Goal: Obtain resource: Download file/media

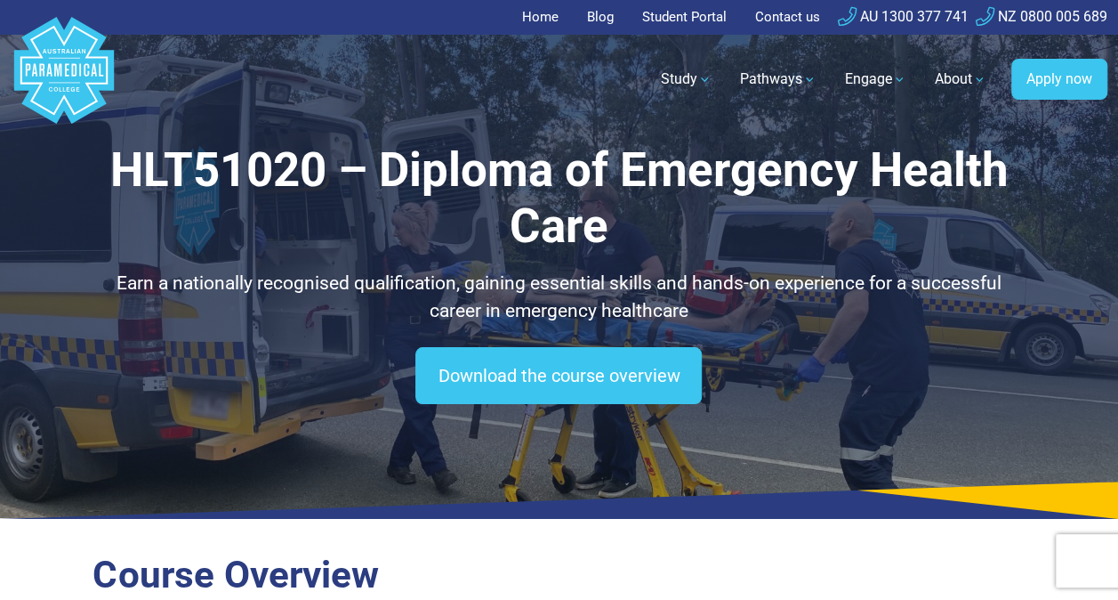
click at [595, 10] on link "Blog" at bounding box center [600, 17] width 48 height 35
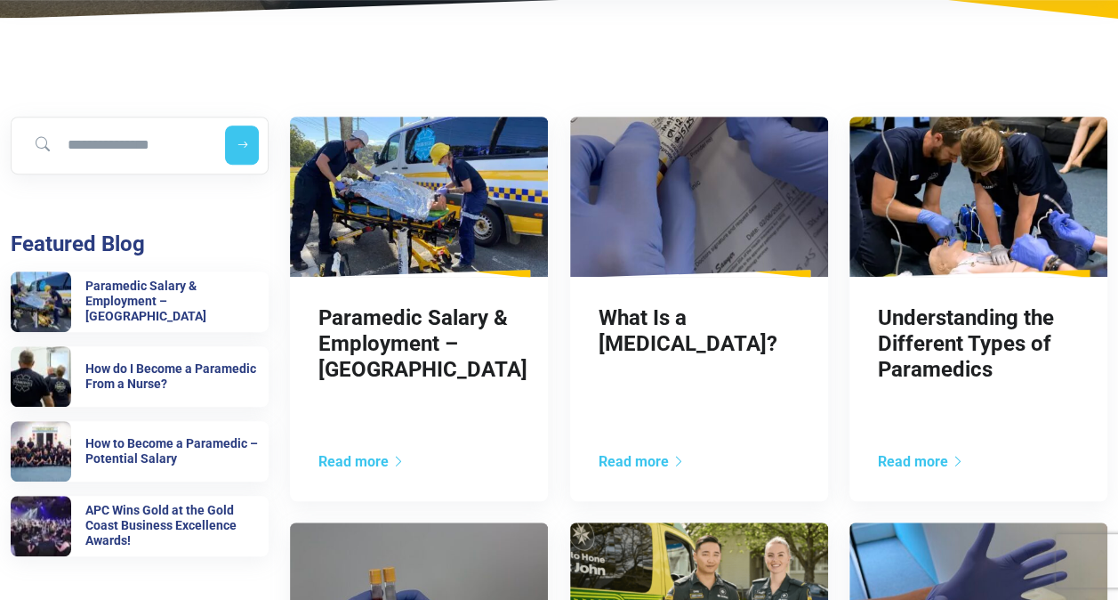
scroll to position [441, 0]
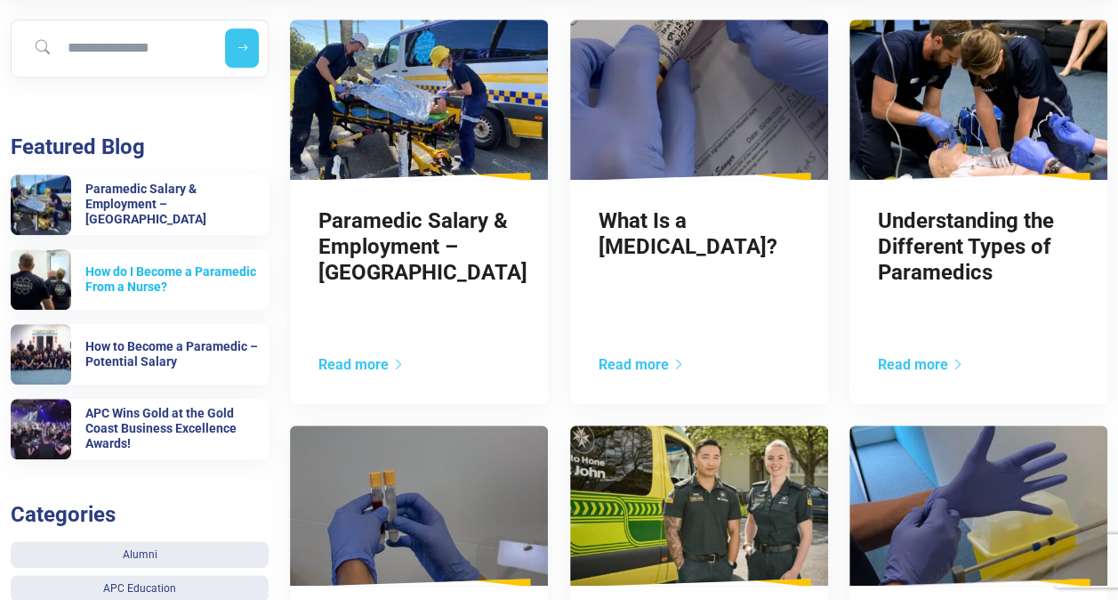
click at [126, 277] on h6 "How do I Become a Paramedic From a Nurse?" at bounding box center [176, 279] width 183 height 30
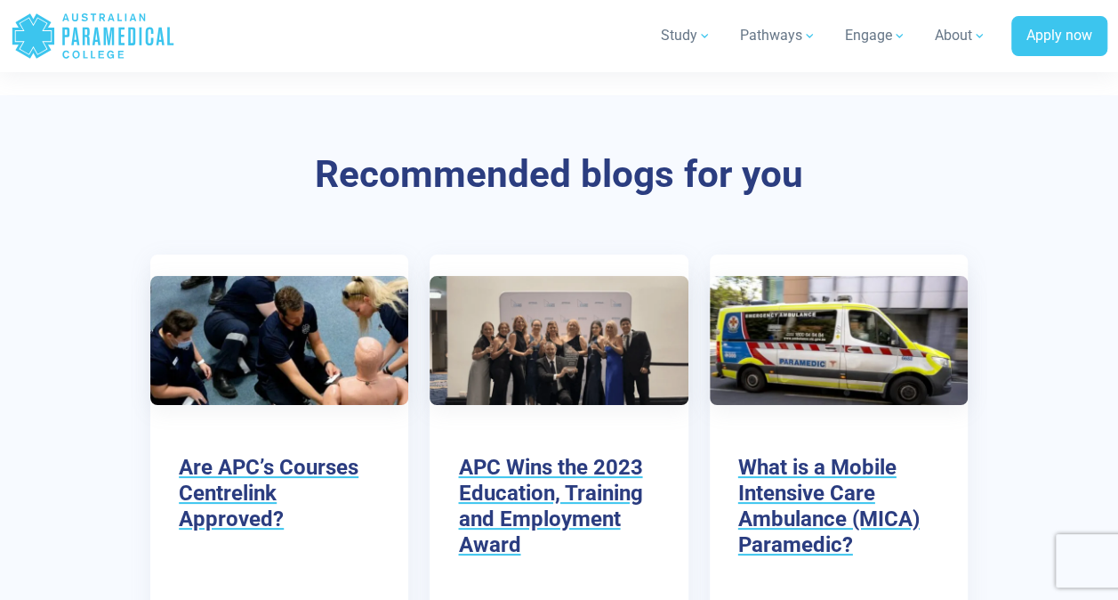
scroll to position [3381, 0]
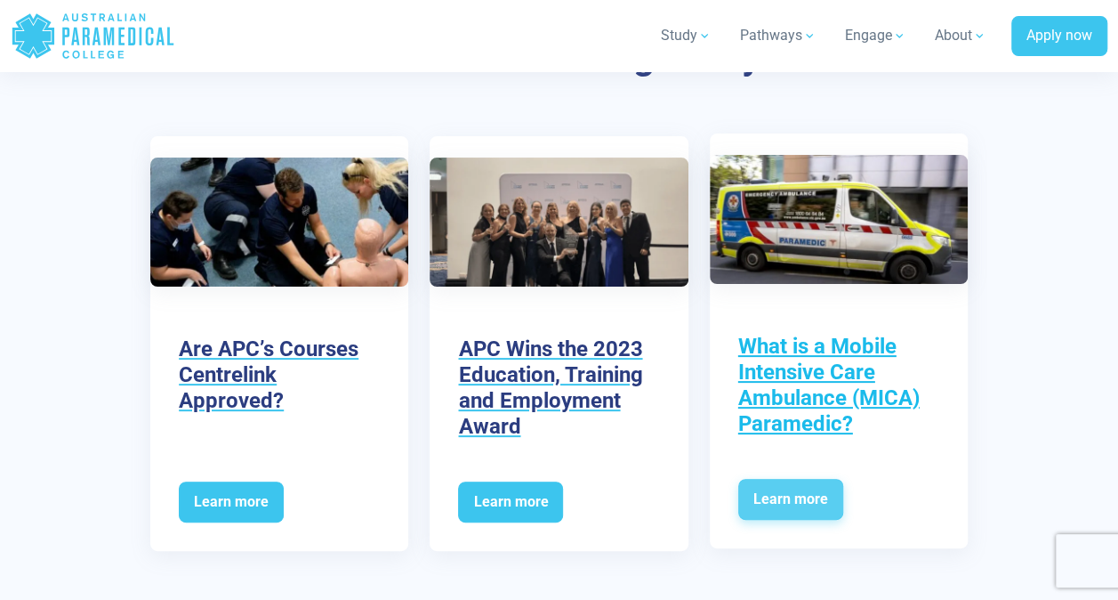
click at [799, 496] on span "Learn more" at bounding box center [790, 499] width 105 height 41
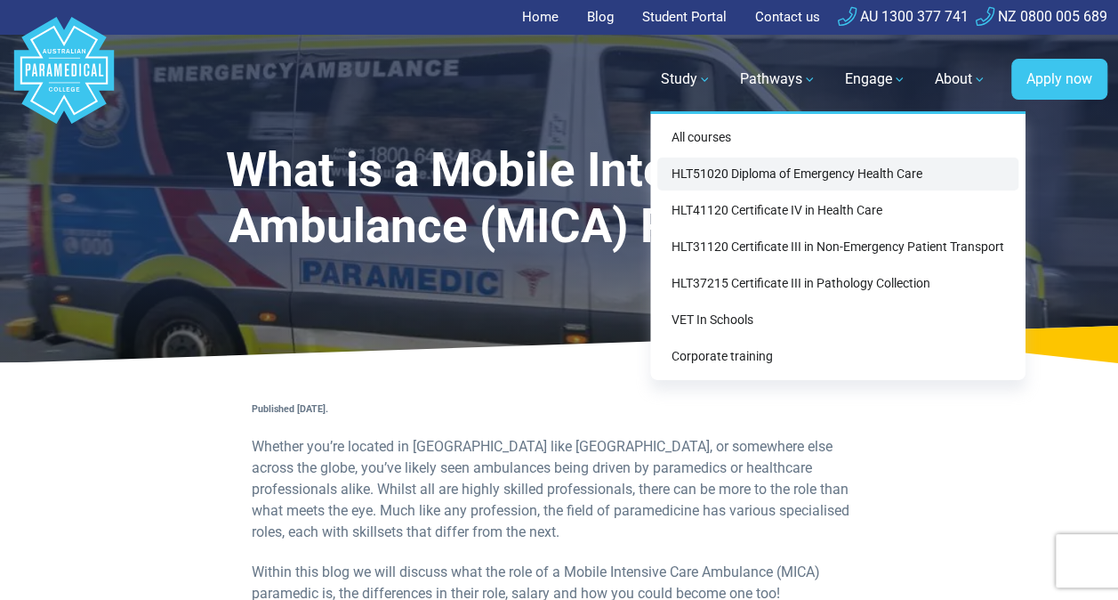
click at [805, 176] on link "HLT51020 Diploma of Emergency Health Care" at bounding box center [837, 173] width 361 height 33
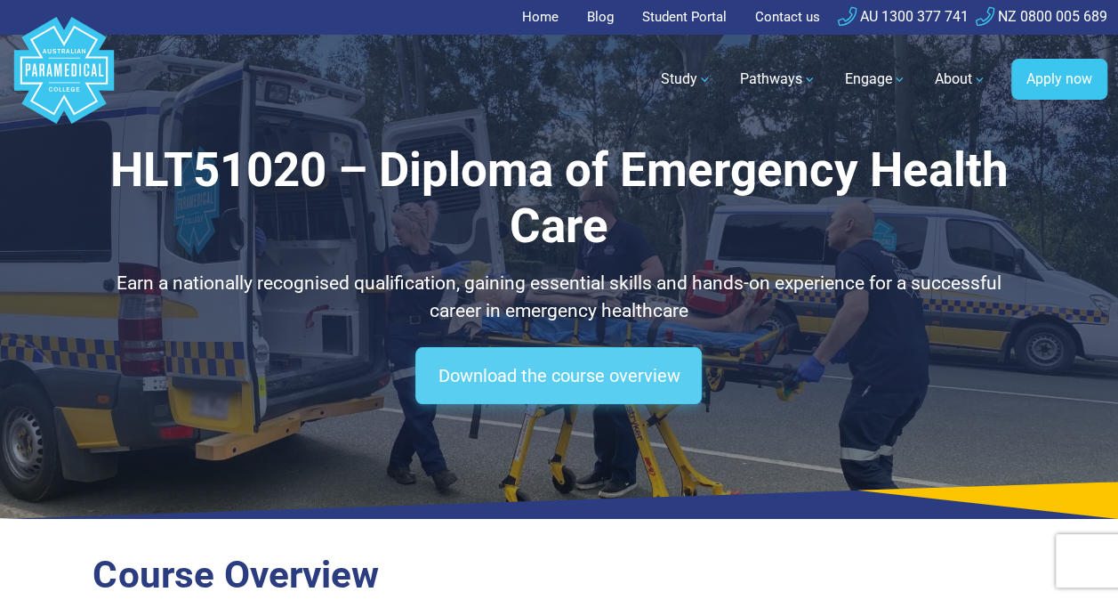
click at [587, 371] on link "Download the course overview" at bounding box center [558, 375] width 286 height 57
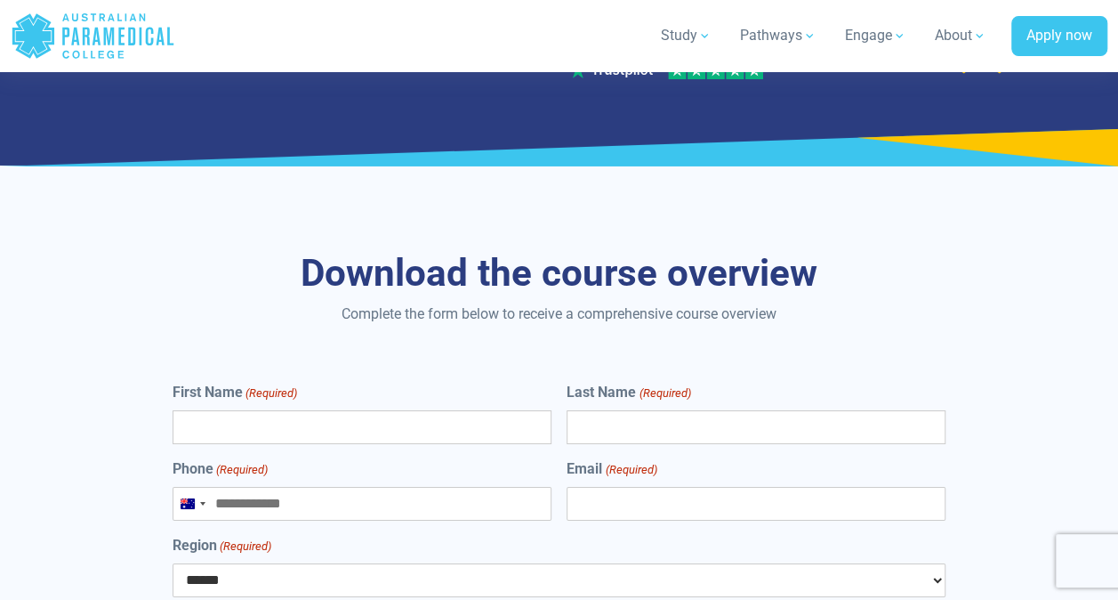
scroll to position [9808, 0]
